Goal: Task Accomplishment & Management: Manage account settings

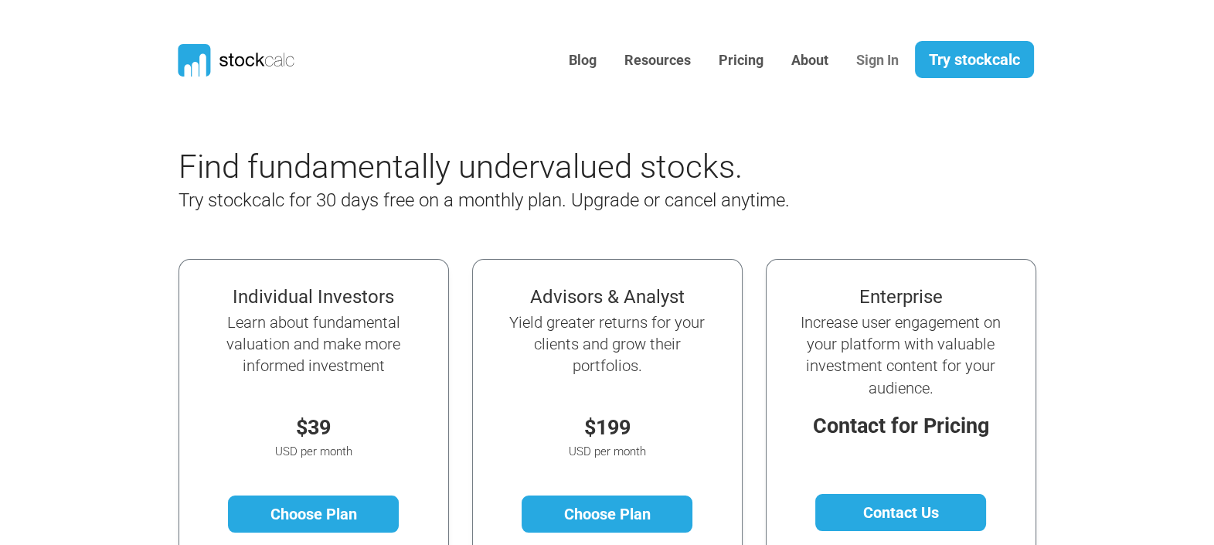
click at [867, 62] on link "Sign In" at bounding box center [878, 61] width 66 height 38
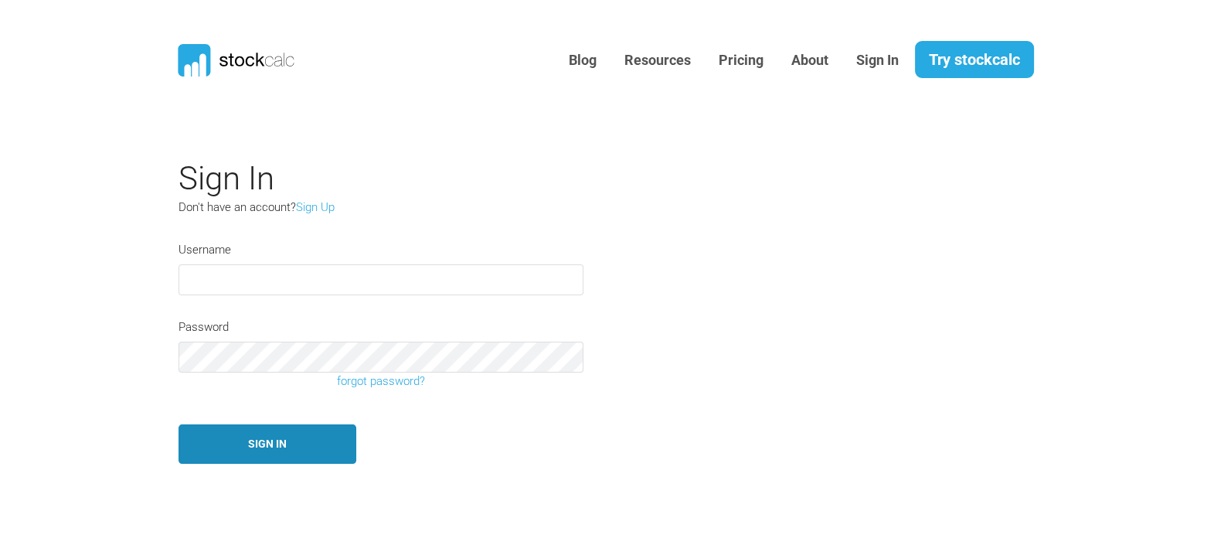
type input "[EMAIL_ADDRESS][DOMAIN_NAME]"
click at [266, 435] on button "Sign In" at bounding box center [268, 443] width 178 height 39
type input "[EMAIL_ADDRESS][DOMAIN_NAME]"
click at [242, 444] on button "Sign In" at bounding box center [268, 443] width 178 height 39
type input "[EMAIL_ADDRESS][DOMAIN_NAME]"
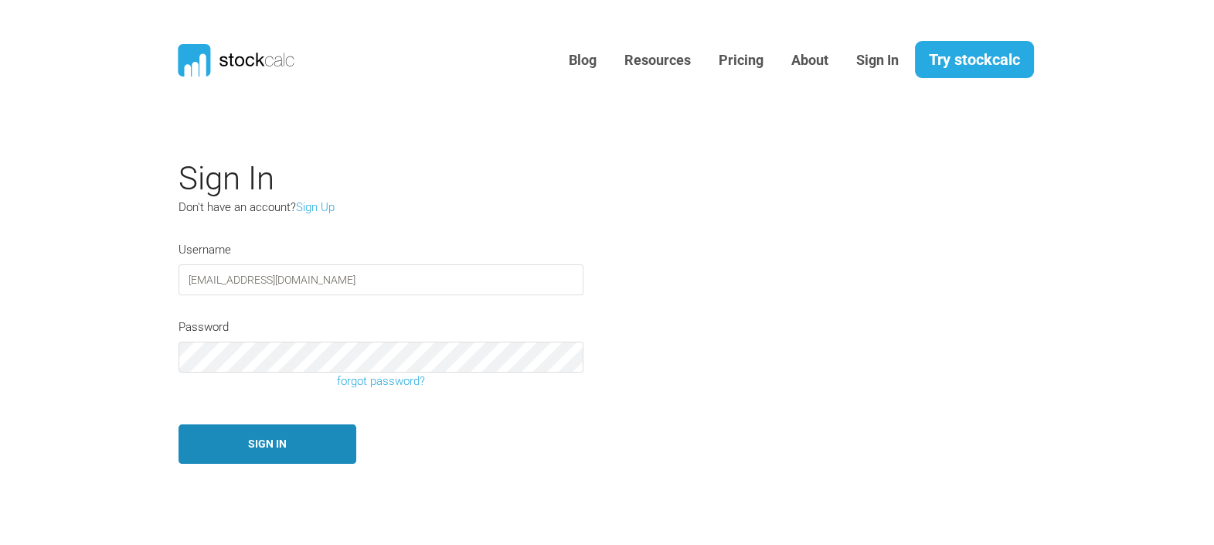
click at [249, 429] on button "Sign In" at bounding box center [268, 443] width 178 height 39
